Goal: Task Accomplishment & Management: Complete application form

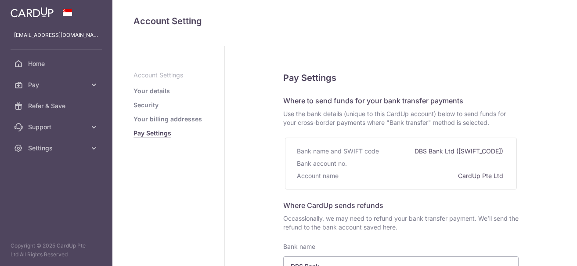
select select "6"
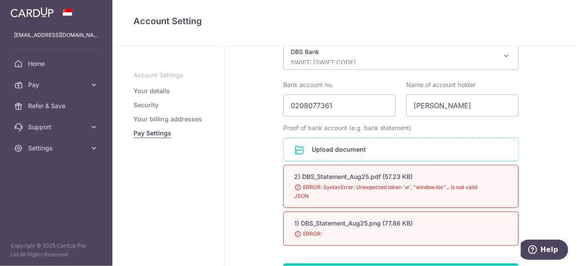
click at [298, 184] on span "ERROR: SyntaxError: Unexpected token 'w', "window.loc"... is not valid JSON" at bounding box center [390, 192] width 192 height 18
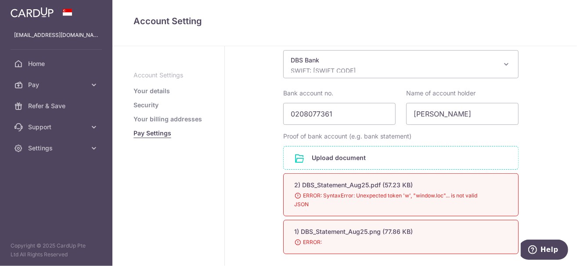
scroll to position [258, 0]
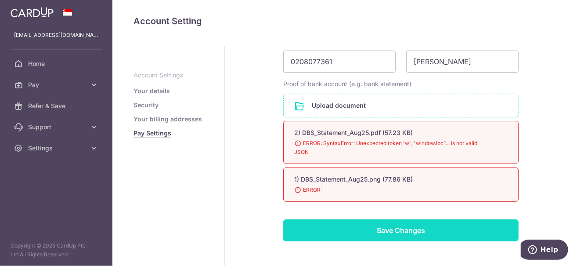
click at [363, 232] on input "Save Changes" at bounding box center [400, 230] width 235 height 22
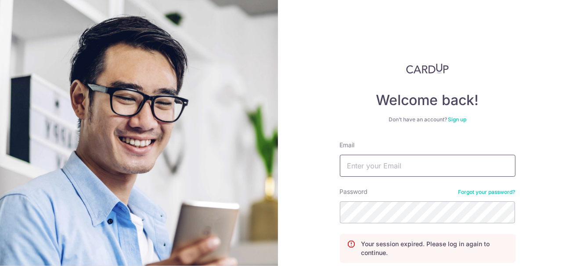
type input "[EMAIL_ADDRESS][DOMAIN_NAME]"
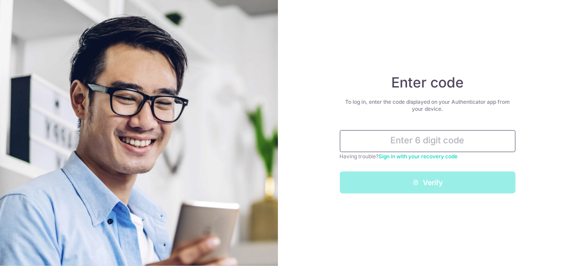
click at [410, 142] on input "text" at bounding box center [428, 141] width 176 height 22
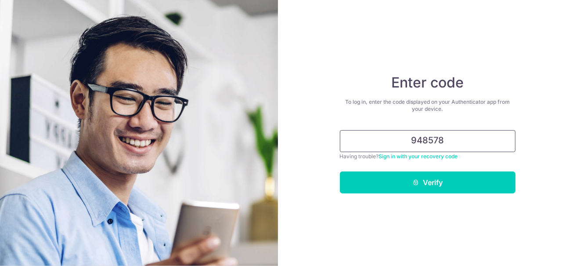
type input "948578"
click at [340, 171] on button "Verify" at bounding box center [428, 182] width 176 height 22
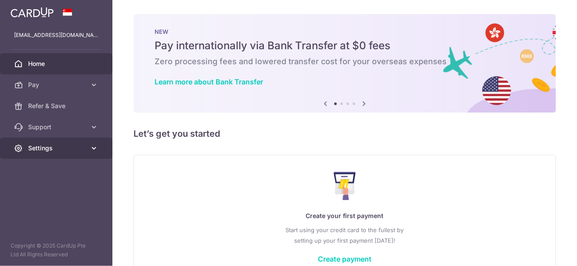
click at [49, 149] on span "Settings" at bounding box center [57, 148] width 58 height 9
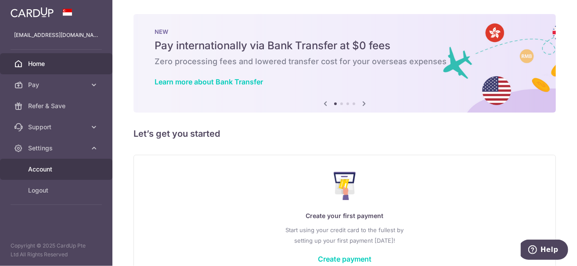
click at [56, 166] on span "Account" at bounding box center [57, 169] width 58 height 9
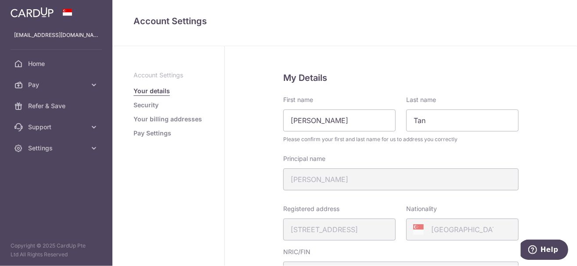
click at [160, 134] on link "Pay Settings" at bounding box center [152, 133] width 38 height 9
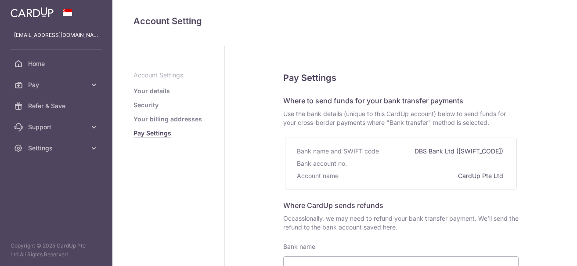
select select
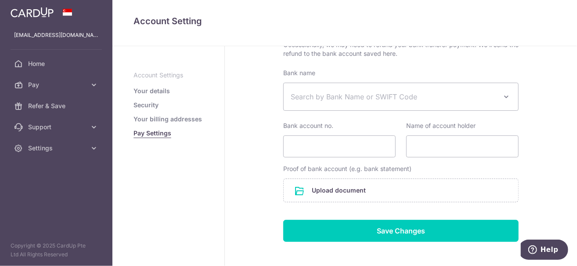
scroll to position [175, 0]
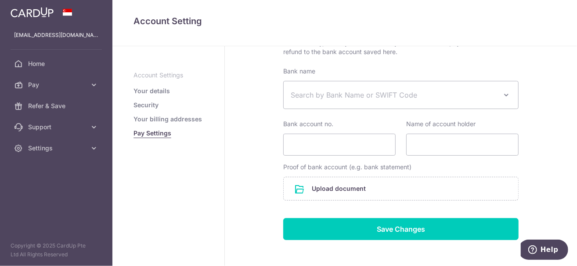
click at [342, 91] on span "Search by Bank Name or SWIFT Code" at bounding box center [394, 95] width 206 height 11
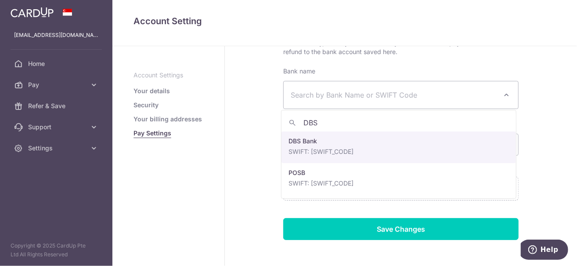
type input "DBS"
select select "6"
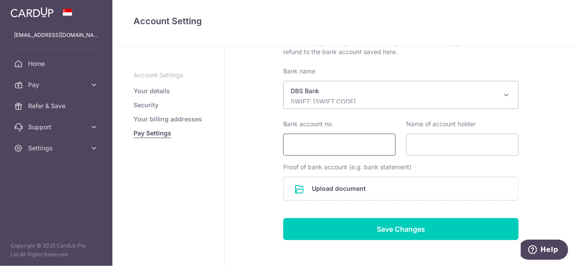
click at [316, 147] on input "Bank account no." at bounding box center [339, 144] width 112 height 22
type input "0208077361"
click at [419, 141] on input "Name of account holder" at bounding box center [462, 144] width 112 height 22
type input "[PERSON_NAME]"
click at [389, 179] on input "file" at bounding box center [401, 188] width 234 height 23
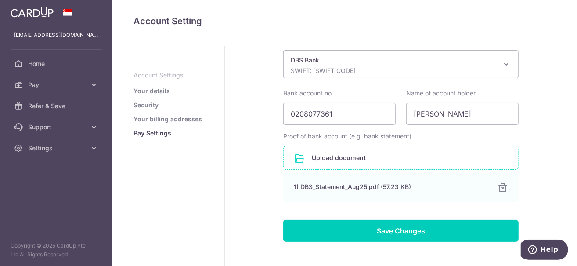
scroll to position [219, 0]
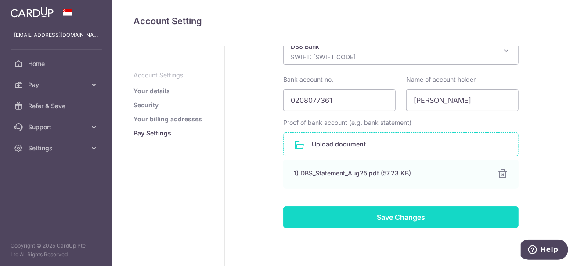
click at [385, 210] on input "Save Changes" at bounding box center [400, 217] width 235 height 22
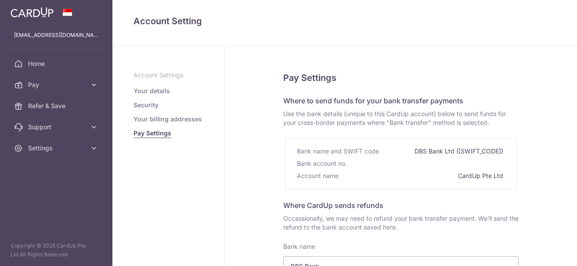
select select "6"
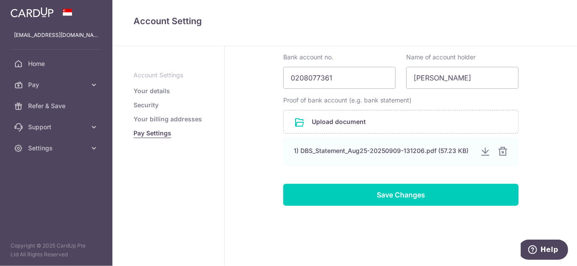
scroll to position [247, 0]
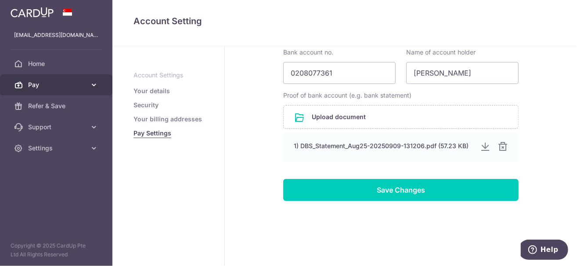
click at [40, 81] on span "Pay" at bounding box center [57, 84] width 58 height 9
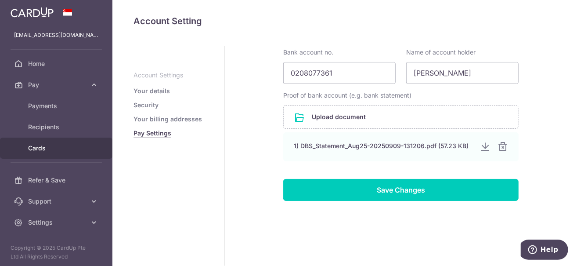
click at [44, 144] on span "Cards" at bounding box center [57, 148] width 58 height 9
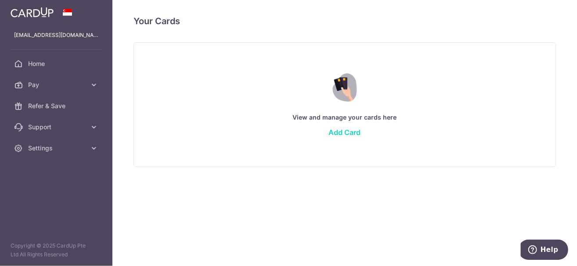
click at [336, 134] on link "Add Card" at bounding box center [345, 132] width 32 height 9
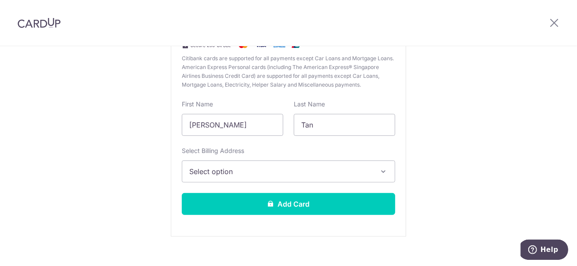
scroll to position [148, 0]
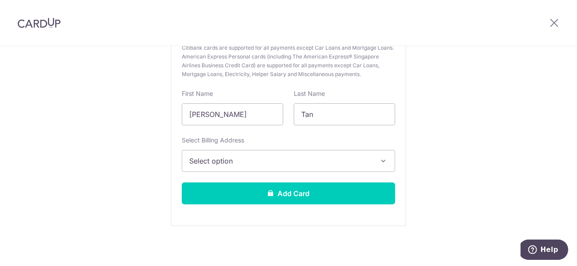
click at [317, 159] on span "Select option" at bounding box center [280, 160] width 183 height 11
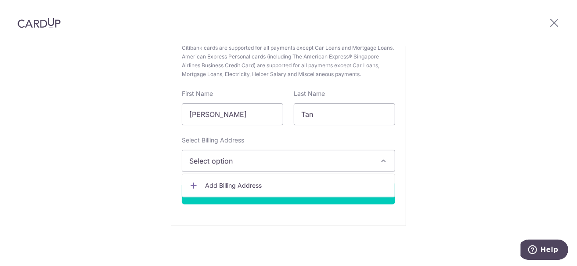
click at [317, 159] on span "Select option" at bounding box center [280, 160] width 183 height 11
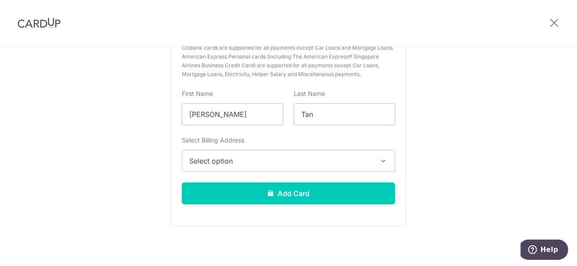
scroll to position [0, 0]
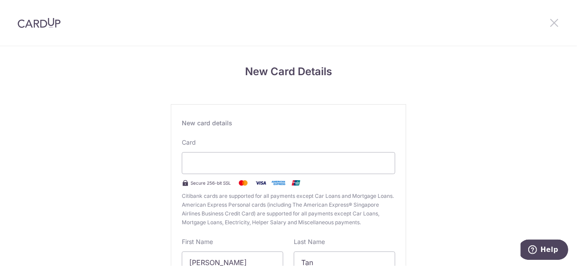
click at [557, 21] on icon at bounding box center [554, 22] width 11 height 11
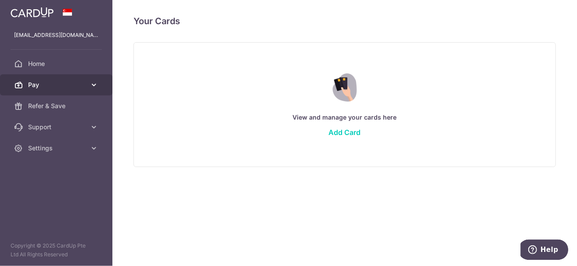
click at [24, 82] on link "Pay" at bounding box center [56, 84] width 112 height 21
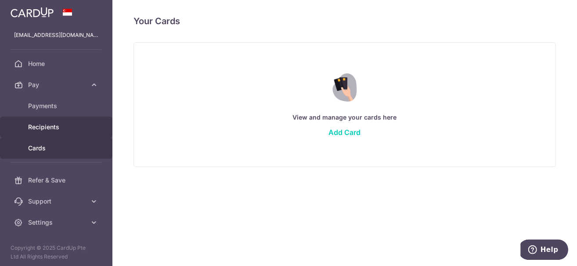
click at [44, 129] on span "Recipients" at bounding box center [57, 126] width 58 height 9
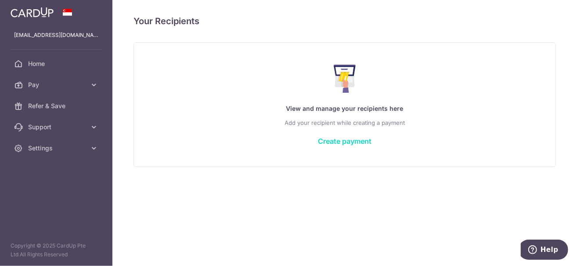
click at [348, 143] on link "Create payment" at bounding box center [345, 141] width 54 height 9
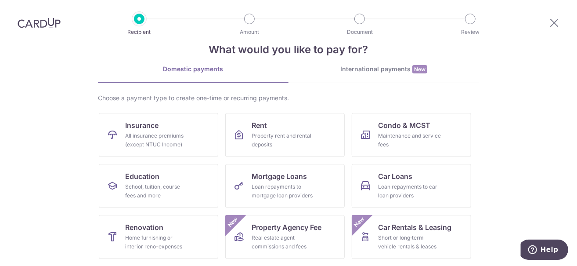
scroll to position [44, 0]
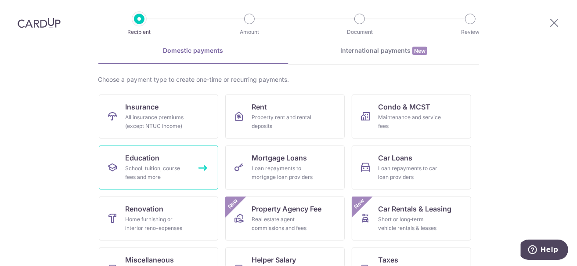
click at [159, 174] on div "School, tuition, course fees and more" at bounding box center [156, 173] width 63 height 18
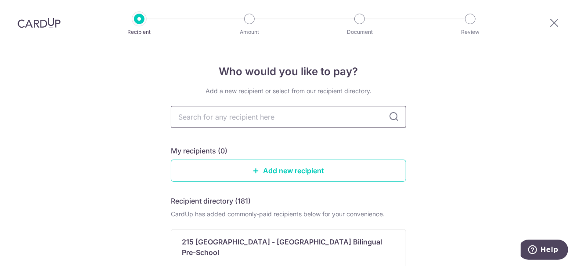
click at [226, 112] on input "text" at bounding box center [288, 117] width 235 height 22
type input "Mind Stretcher"
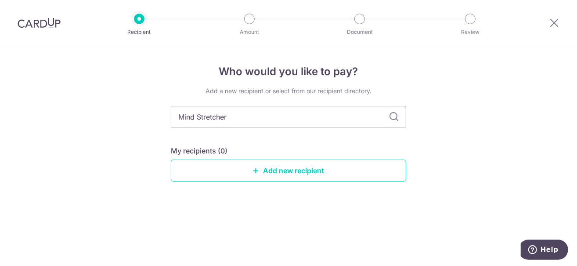
click at [396, 116] on icon at bounding box center [393, 116] width 11 height 11
click at [239, 120] on input "Mind Stretcher" at bounding box center [288, 117] width 235 height 22
drag, startPoint x: 243, startPoint y: 116, endPoint x: 66, endPoint y: 134, distance: 177.3
click at [66, 134] on div "Who would you like to pay? Add a new recipient or select from our recipient dir…" at bounding box center [288, 155] width 577 height 219
type input "[GEOGRAPHIC_DATA]"
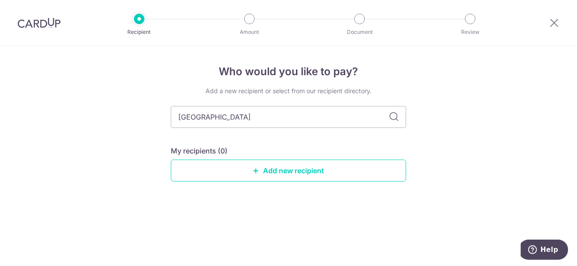
click at [397, 116] on icon at bounding box center [393, 116] width 11 height 11
click at [249, 176] on link "Add new recipient" at bounding box center [288, 170] width 235 height 22
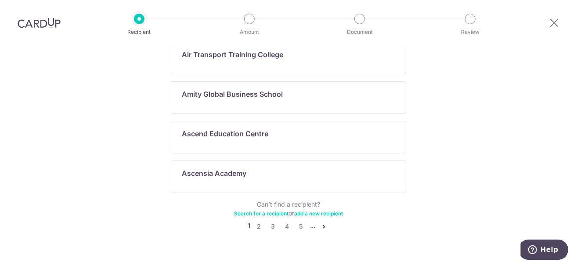
scroll to position [536, 0]
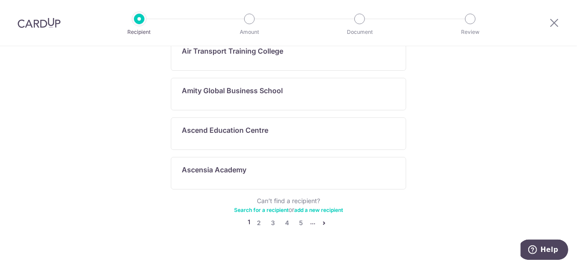
click at [324, 219] on icon "pager" at bounding box center [323, 222] width 7 height 7
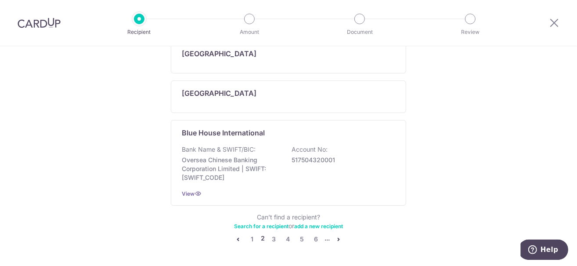
scroll to position [570, 0]
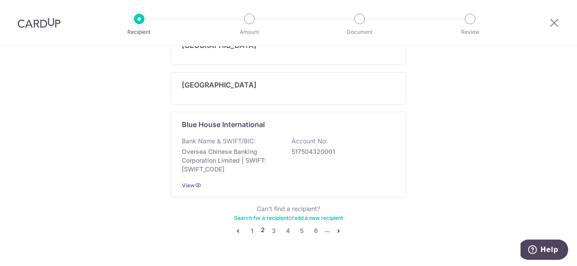
click at [335, 229] on icon "pager" at bounding box center [338, 230] width 7 height 7
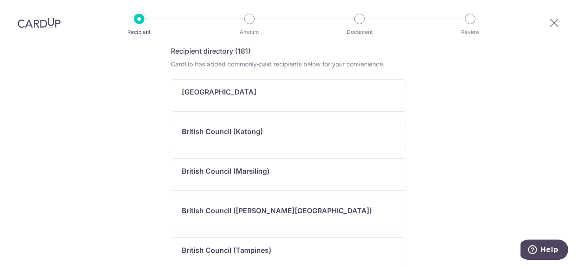
scroll to position [0, 0]
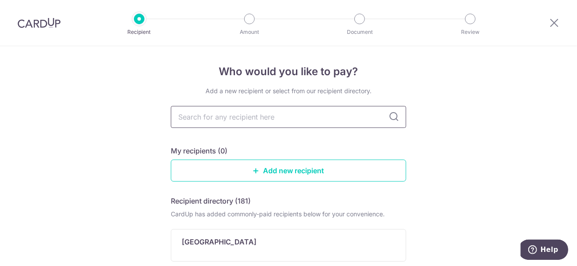
click at [271, 113] on input "text" at bounding box center [288, 117] width 235 height 22
type input "m"
click at [389, 118] on icon at bounding box center [393, 116] width 11 height 11
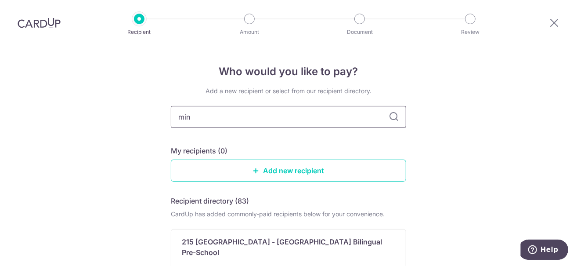
type input "mind"
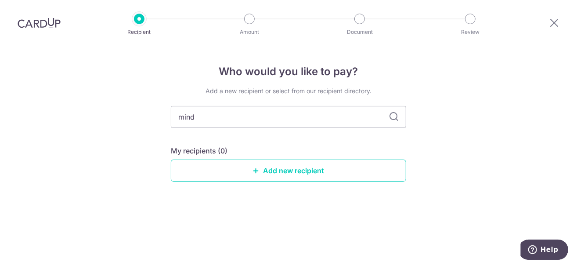
click at [388, 115] on icon at bounding box center [393, 116] width 11 height 11
drag, startPoint x: 200, startPoint y: 118, endPoint x: 90, endPoint y: 112, distance: 110.3
click at [94, 109] on div "Who would you like to pay? Add a new recipient or select from our recipient dir…" at bounding box center [288, 155] width 577 height 219
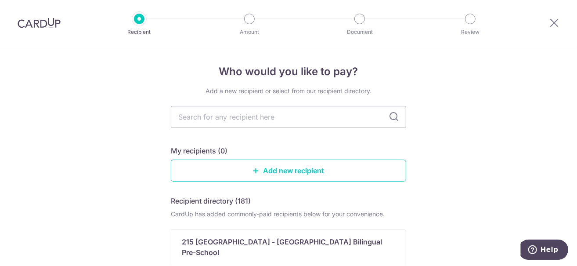
click at [396, 118] on icon at bounding box center [393, 116] width 11 height 11
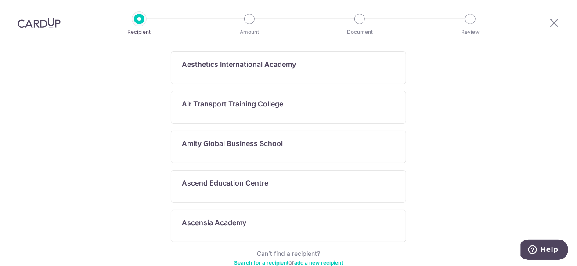
scroll to position [536, 0]
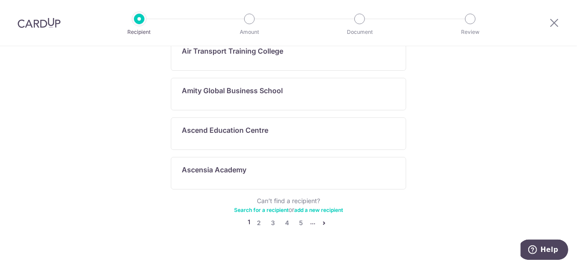
click at [323, 217] on link "pager" at bounding box center [324, 222] width 11 height 11
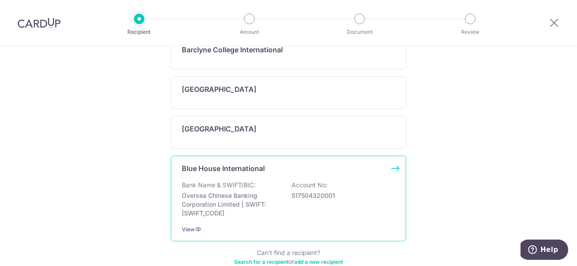
scroll to position [589, 0]
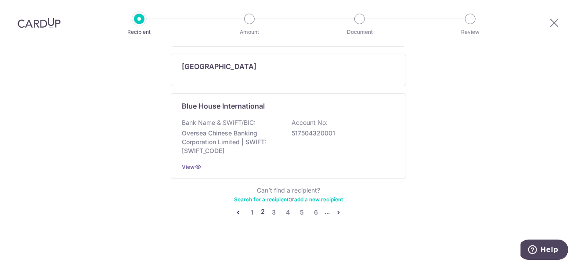
click at [335, 209] on icon "pager" at bounding box center [338, 212] width 7 height 7
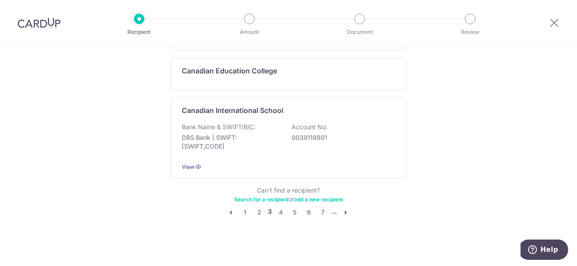
click at [342, 209] on icon "pager" at bounding box center [345, 212] width 7 height 7
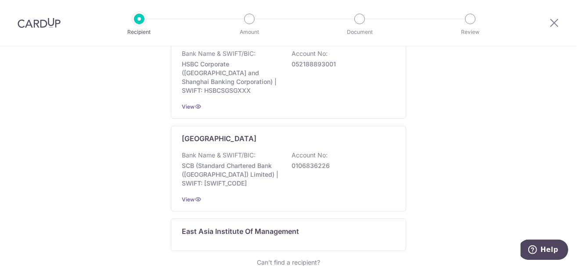
scroll to position [593, 0]
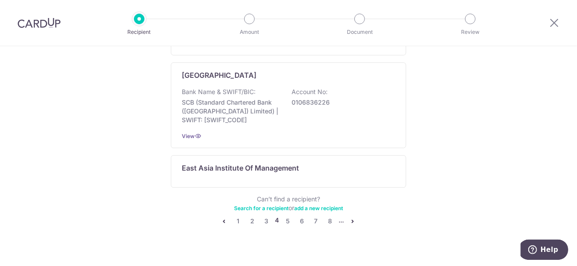
click at [351, 217] on icon "pager" at bounding box center [352, 220] width 7 height 7
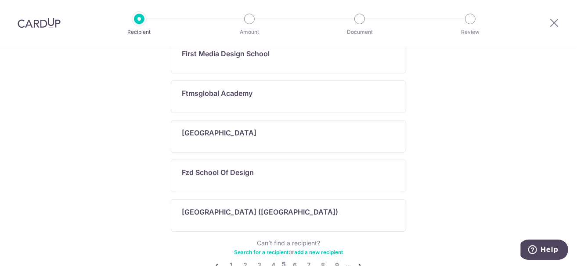
scroll to position [526, 0]
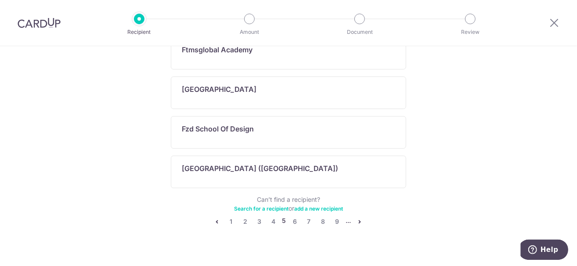
click at [356, 218] on icon "pager" at bounding box center [359, 221] width 7 height 7
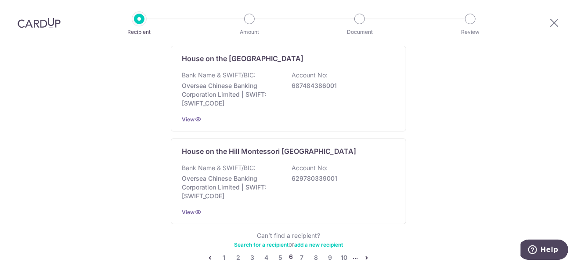
scroll to position [702, 0]
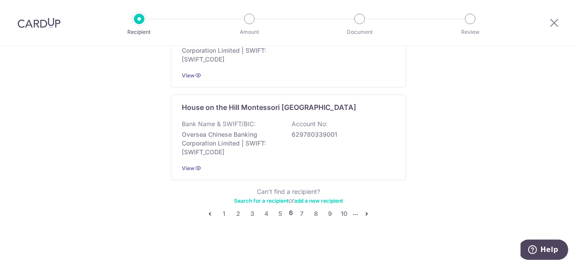
click at [363, 210] on icon "pager" at bounding box center [366, 213] width 7 height 7
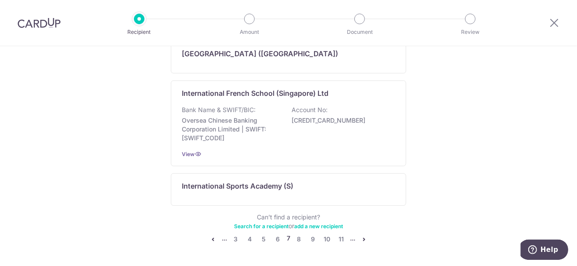
scroll to position [570, 0]
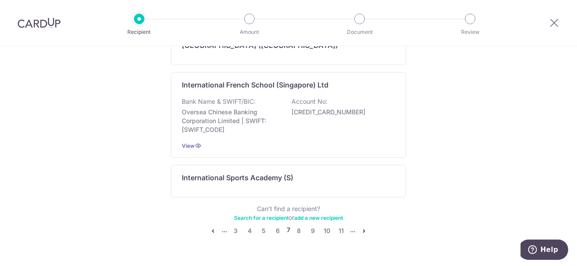
click at [361, 227] on icon "pager" at bounding box center [363, 230] width 7 height 7
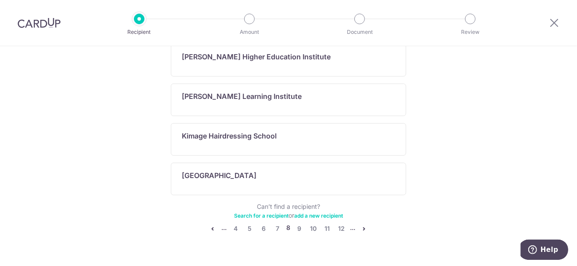
scroll to position [642, 0]
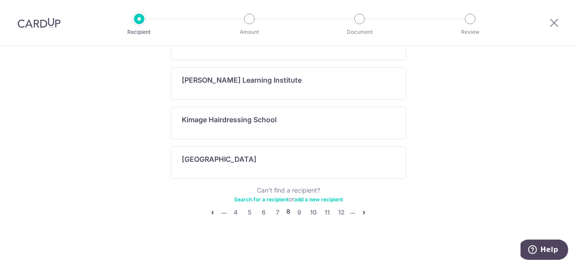
click at [363, 209] on icon "pager" at bounding box center [364, 212] width 7 height 7
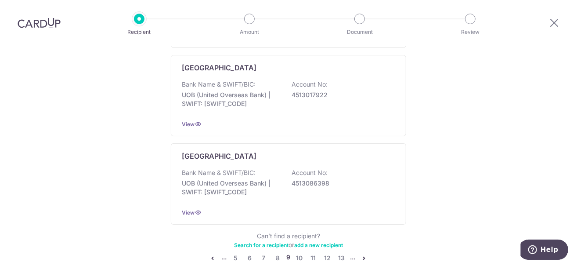
scroll to position [570, 0]
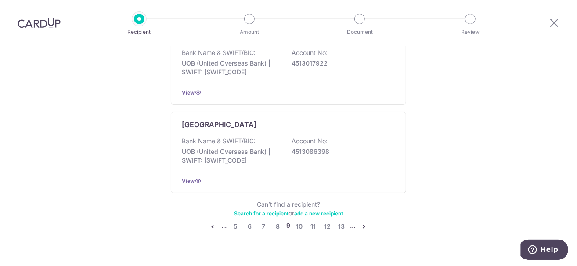
click at [365, 223] on icon "pager" at bounding box center [364, 226] width 7 height 7
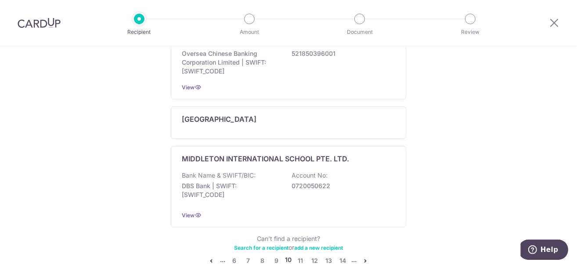
scroll to position [746, 0]
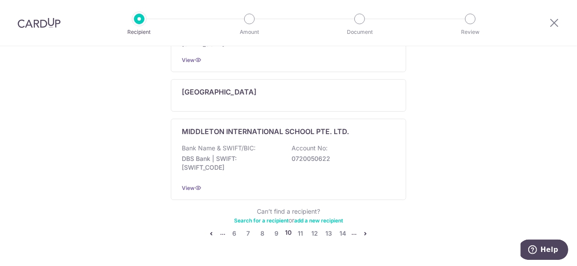
click at [362, 230] on icon "pager" at bounding box center [365, 233] width 7 height 7
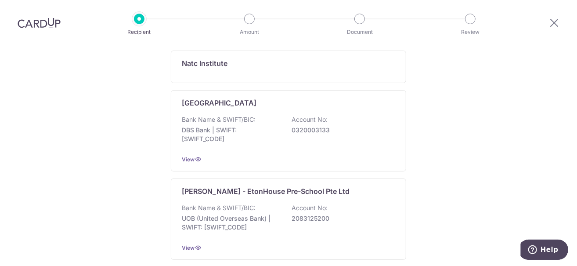
scroll to position [739, 0]
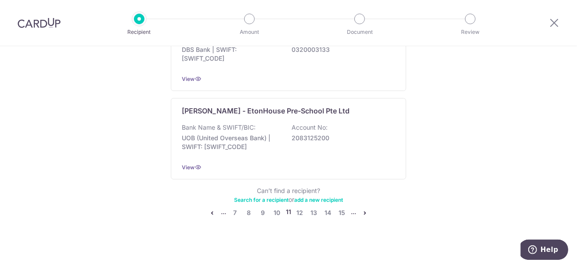
click at [361, 212] on link "pager" at bounding box center [365, 212] width 11 height 11
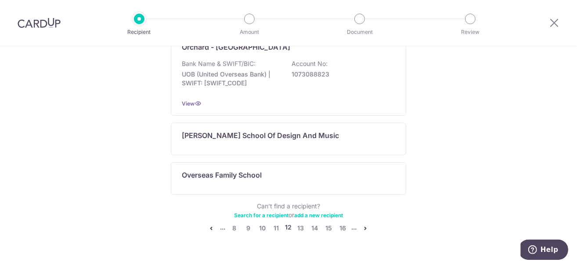
scroll to position [686, 0]
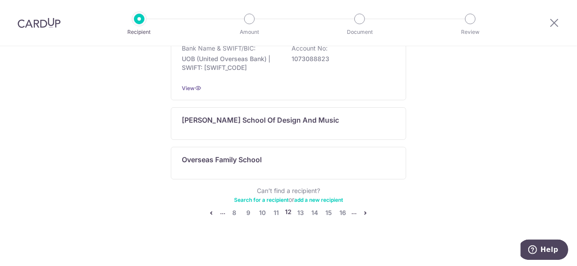
click at [361, 212] on link "pager" at bounding box center [365, 212] width 11 height 11
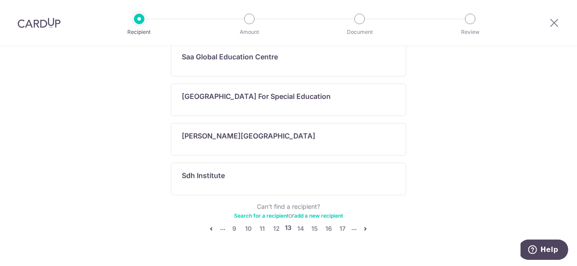
scroll to position [526, 0]
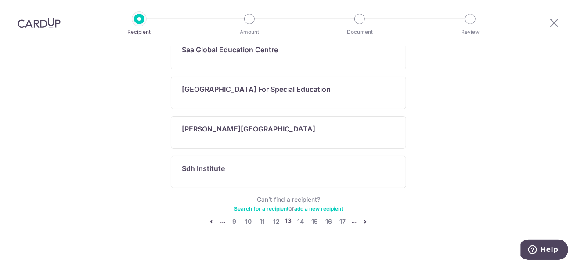
click at [363, 218] on icon "pager" at bounding box center [365, 221] width 7 height 7
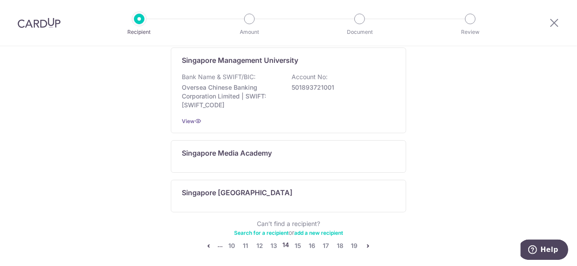
scroll to position [599, 0]
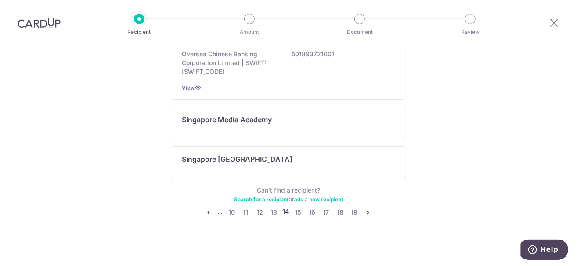
click at [365, 210] on icon "pager" at bounding box center [368, 212] width 7 height 7
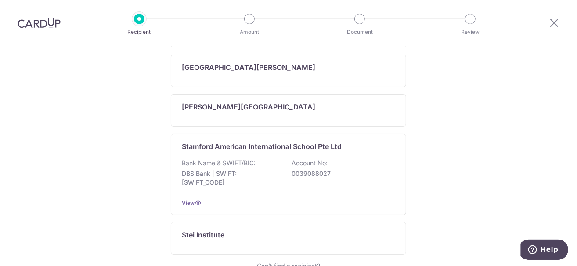
scroll to position [570, 0]
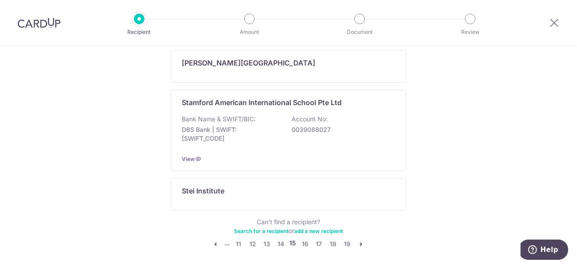
click at [360, 240] on icon "pager" at bounding box center [361, 243] width 7 height 7
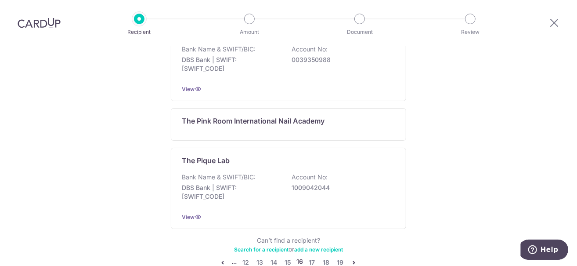
scroll to position [743, 0]
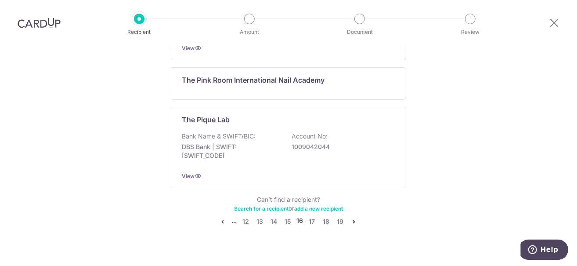
click at [354, 218] on icon "pager" at bounding box center [354, 221] width 7 height 7
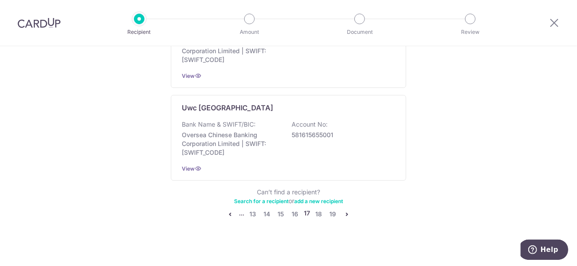
scroll to position [690, 0]
click at [346, 209] on icon "pager" at bounding box center [346, 212] width 7 height 7
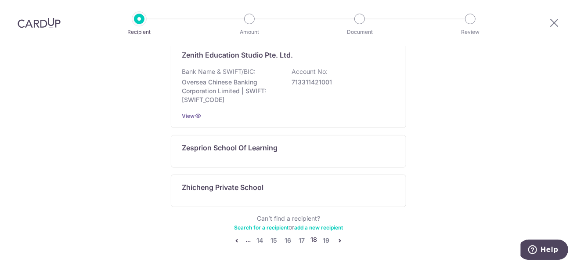
scroll to position [646, 0]
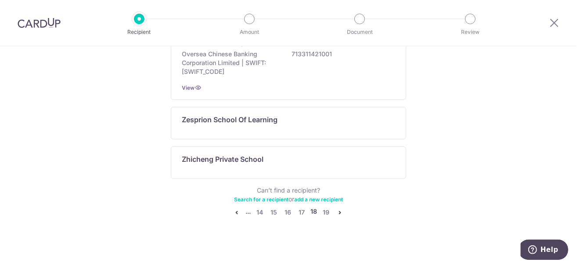
click at [337, 210] on icon "pager" at bounding box center [340, 212] width 7 height 7
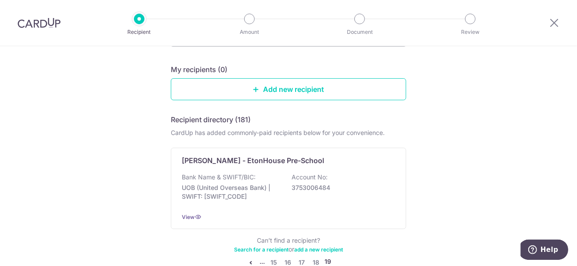
scroll to position [0, 0]
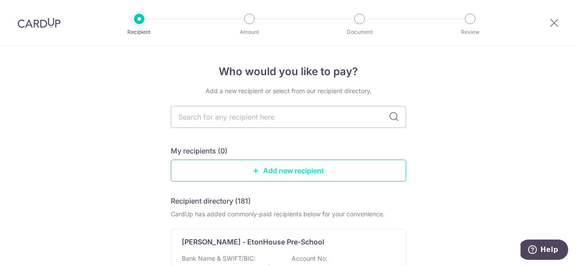
click at [306, 174] on link "Add new recipient" at bounding box center [288, 170] width 235 height 22
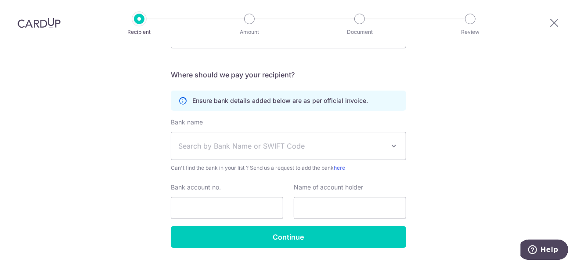
scroll to position [198, 0]
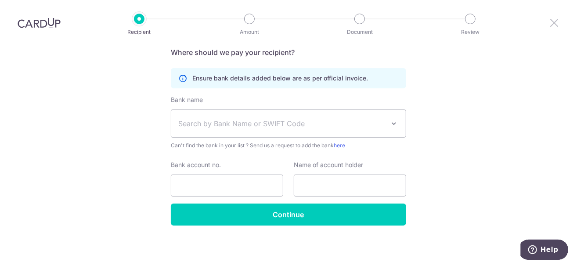
click at [556, 22] on icon at bounding box center [554, 22] width 11 height 11
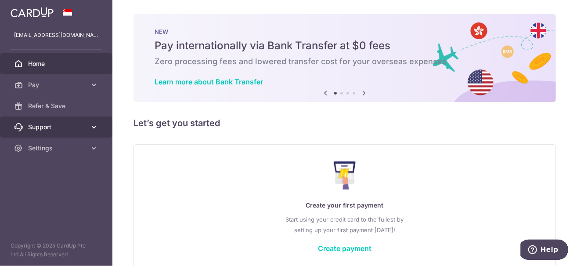
click at [39, 125] on span "Support" at bounding box center [57, 126] width 58 height 9
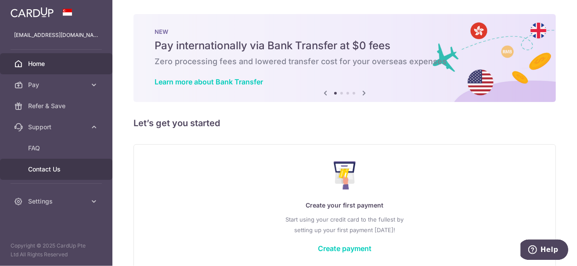
click at [45, 162] on link "Contact Us" at bounding box center [56, 168] width 112 height 21
